Goal: Task Accomplishment & Management: Complete application form

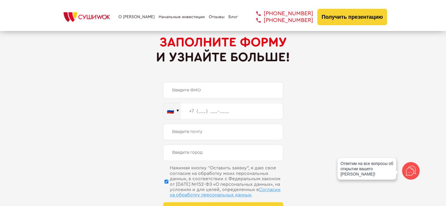
scroll to position [2926, 0]
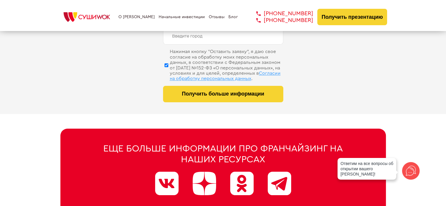
click at [234, 72] on span "Согласии на обработку персональных данных" at bounding box center [225, 76] width 111 height 10
click at [168, 72] on input "Нажимая кнопку “Оставить заявку”, я даю свое согласие на обработку моих персона…" at bounding box center [167, 64] width 4 height 29
checkbox input "false"
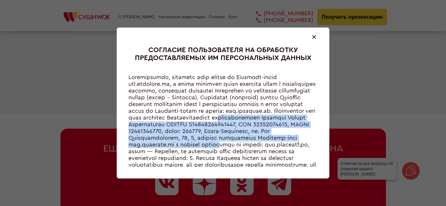
drag, startPoint x: 174, startPoint y: 123, endPoint x: 254, endPoint y: 154, distance: 86.3
click at [254, 154] on div at bounding box center [223, 120] width 189 height 93
copy div "ндивидуальному предпринимателю [PERSON_NAME] 314784720400250, ИНН 78053448733, …"
click at [223, 128] on div at bounding box center [223, 120] width 189 height 93
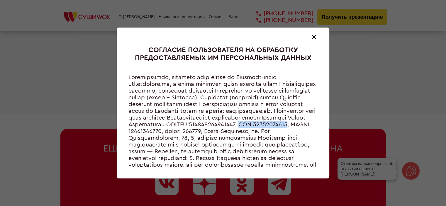
drag, startPoint x: 218, startPoint y: 131, endPoint x: 265, endPoint y: 131, distance: 47.0
click at [265, 131] on div at bounding box center [223, 120] width 189 height 93
copy div "314784720400250"
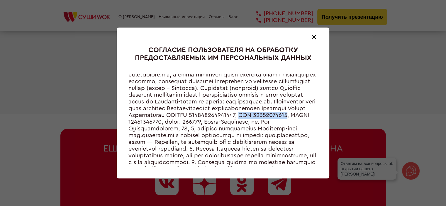
scroll to position [0, 0]
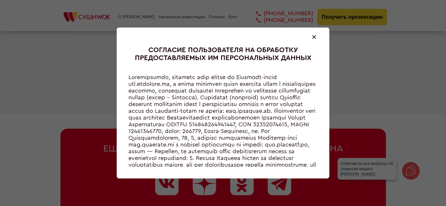
click at [317, 36] on div at bounding box center [314, 36] width 7 height 7
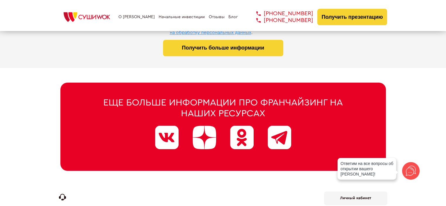
scroll to position [3014, 0]
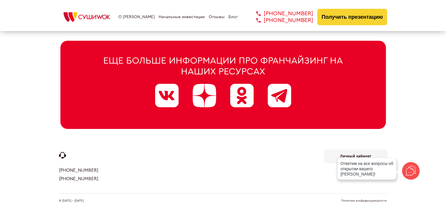
click at [163, 92] on div at bounding box center [166, 95] width 23 height 23
click at [278, 91] on div at bounding box center [279, 95] width 23 height 23
